Goal: Information Seeking & Learning: Compare options

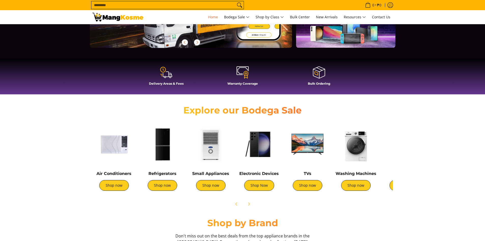
scroll to position [102, 0]
click at [159, 184] on link "Shop now" at bounding box center [163, 185] width 30 height 11
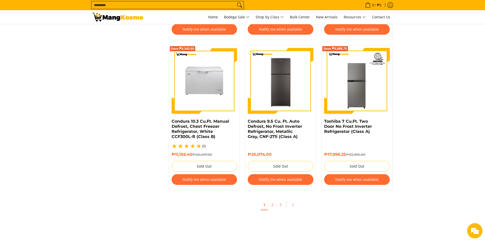
scroll to position [1120, 0]
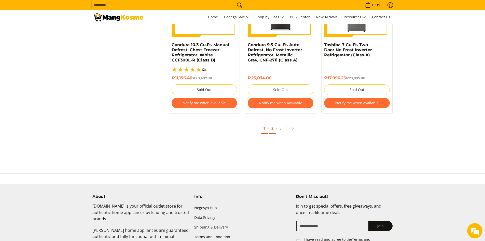
click at [273, 123] on link "2" at bounding box center [272, 128] width 7 height 10
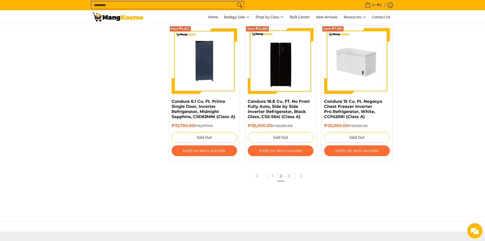
scroll to position [1069, 0]
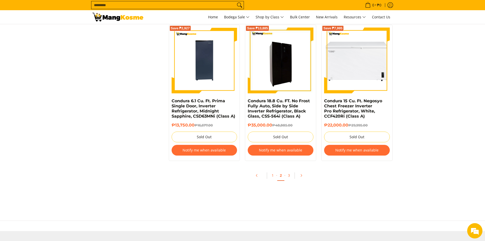
click at [288, 65] on img at bounding box center [281, 61] width 66 height 66
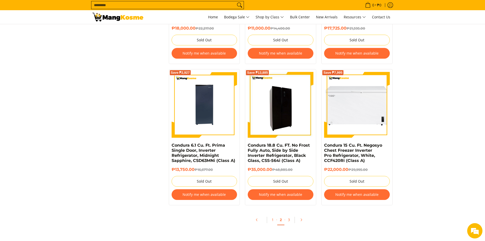
scroll to position [1019, 0]
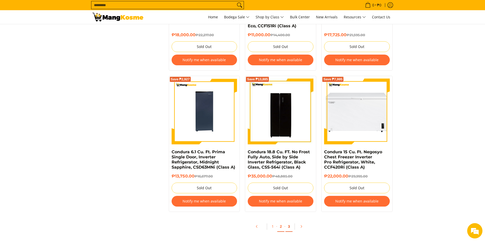
click at [289, 227] on link "3" at bounding box center [288, 226] width 7 height 10
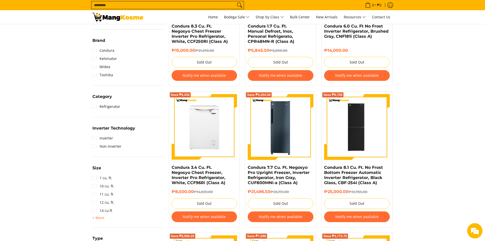
scroll to position [153, 0]
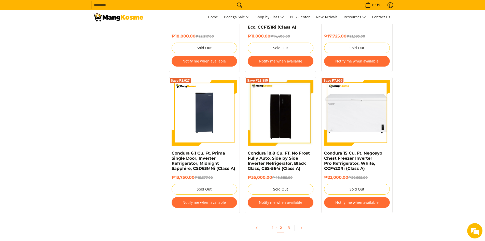
scroll to position [1019, 0]
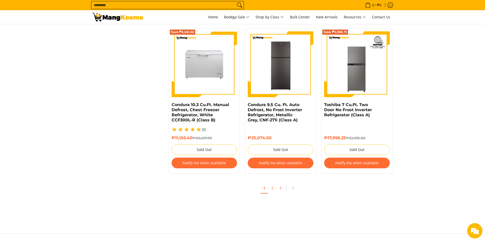
scroll to position [1116, 0]
